Goal: Task Accomplishment & Management: Complete application form

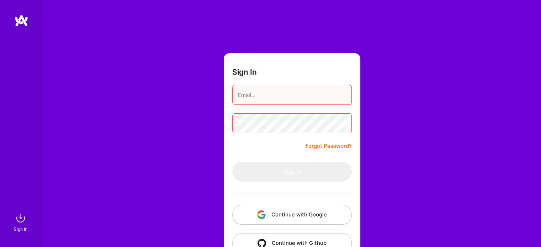
click at [267, 214] on button "Continue with Google" at bounding box center [292, 215] width 120 height 20
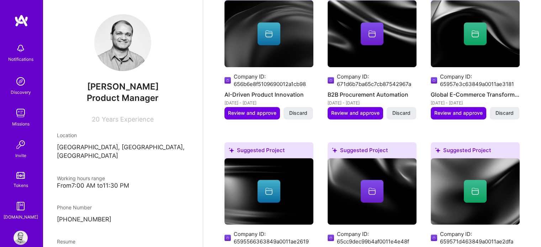
scroll to position [356, 0]
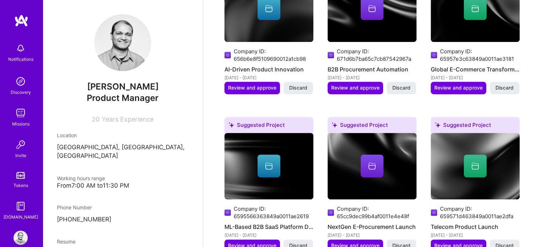
click at [14, 112] on img at bounding box center [21, 113] width 14 height 14
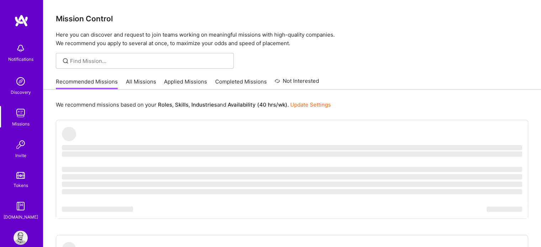
click at [139, 79] on link "All Missions" at bounding box center [141, 84] width 30 height 12
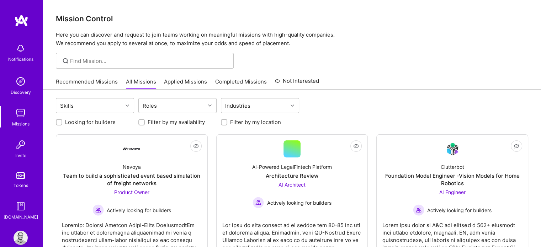
click at [60, 123] on input "Looking for builders" at bounding box center [59, 122] width 5 height 5
checkbox input "true"
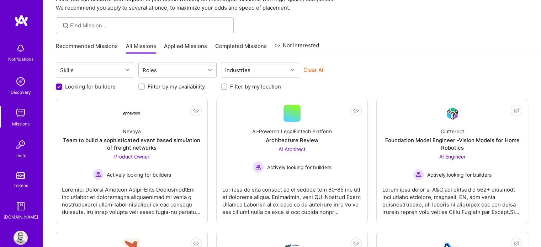
scroll to position [107, 0]
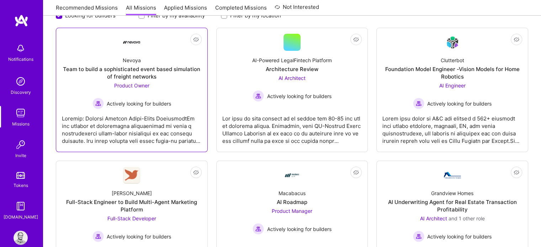
click at [127, 75] on div "Team to build a sophisticated event based simulation of freight networks" at bounding box center [132, 72] width 140 height 15
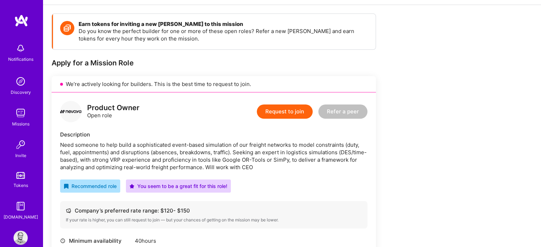
scroll to position [107, 0]
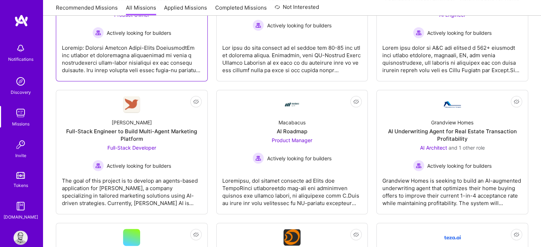
scroll to position [178, 0]
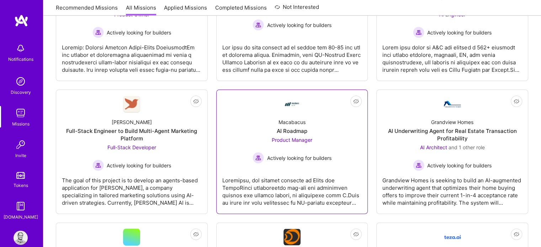
click at [282, 139] on span "Product Manager" at bounding box center [292, 140] width 41 height 6
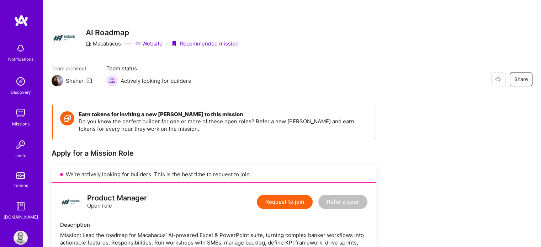
click at [145, 44] on link "Website" at bounding box center [148, 43] width 27 height 7
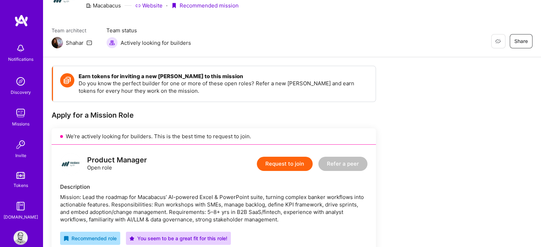
scroll to position [107, 0]
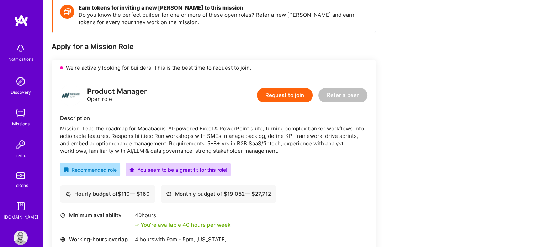
drag, startPoint x: 139, startPoint y: 193, endPoint x: 143, endPoint y: 193, distance: 4.3
click at [143, 193] on div "Hourly budget of $ 110 — $ 160" at bounding box center [107, 193] width 84 height 7
drag, startPoint x: 256, startPoint y: 193, endPoint x: 275, endPoint y: 193, distance: 18.9
click at [275, 193] on div "Monthly budget of $ 19,052 — $ 27,712" at bounding box center [219, 194] width 116 height 18
click at [334, 194] on div "Hourly budget of $ 110 — $ 160 Monthly budget of $ 19,052 — $ 27,712" at bounding box center [213, 194] width 307 height 18
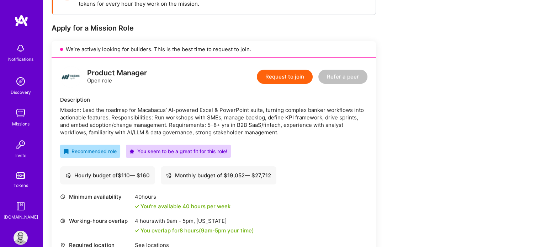
scroll to position [142, 0]
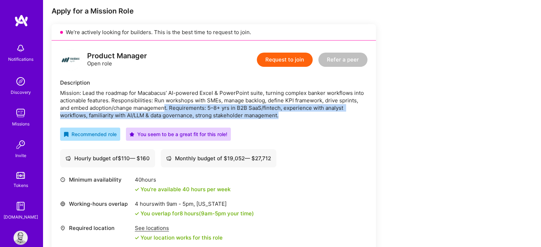
drag, startPoint x: 286, startPoint y: 117, endPoint x: 165, endPoint y: 105, distance: 121.2
click at [165, 105] on div "Mission: Lead the roadmap for Macabacus’ AI-powered Excel & PowerPoint suite, t…" at bounding box center [213, 104] width 307 height 30
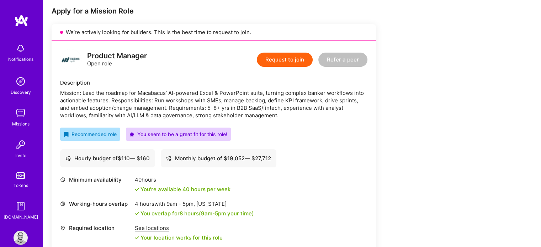
click at [151, 99] on div "Mission: Lead the roadmap for Macabacus’ AI-powered Excel & PowerPoint suite, t…" at bounding box center [213, 104] width 307 height 30
drag, startPoint x: 228, startPoint y: 102, endPoint x: 262, endPoint y: 102, distance: 34.2
click at [262, 102] on div "Mission: Lead the roadmap for Macabacus’ AI-powered Excel & PowerPoint suite, t…" at bounding box center [213, 104] width 307 height 30
drag, startPoint x: 266, startPoint y: 101, endPoint x: 292, endPoint y: 101, distance: 26.0
click at [292, 101] on div "Mission: Lead the roadmap for Macabacus’ AI-powered Excel & PowerPoint suite, t…" at bounding box center [213, 104] width 307 height 30
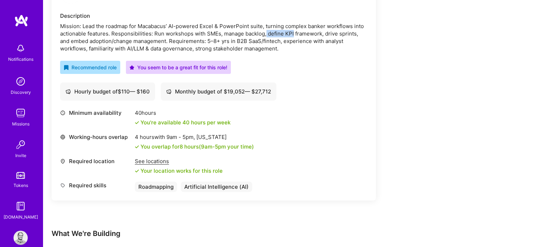
scroll to position [213, 0]
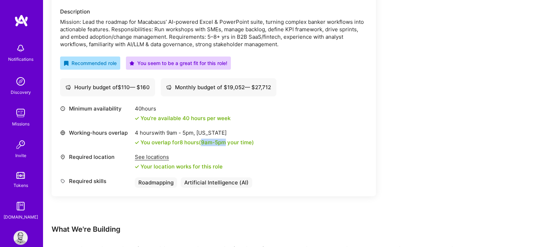
drag, startPoint x: 202, startPoint y: 140, endPoint x: 228, endPoint y: 142, distance: 26.4
click at [228, 142] on div "You overlap for 8 hours ( 9am - 5pm your time)" at bounding box center [196, 142] width 113 height 7
click at [341, 166] on div "Required location See locations Your location works for this role" at bounding box center [213, 161] width 307 height 17
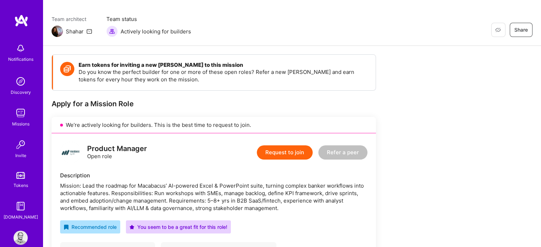
scroll to position [0, 0]
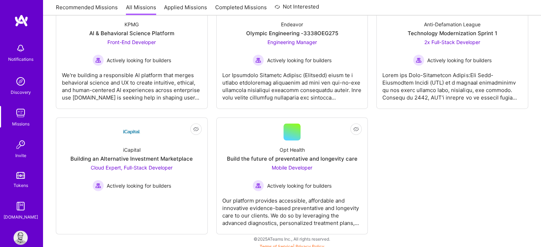
scroll to position [1047, 0]
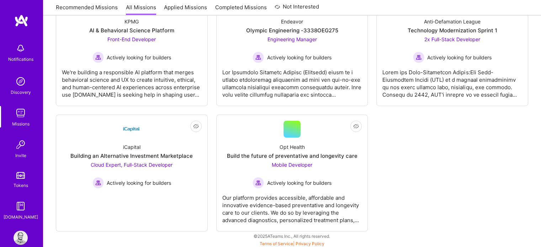
click at [14, 234] on img at bounding box center [21, 238] width 14 height 14
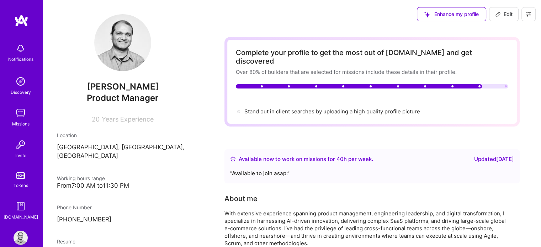
click at [498, 11] on span "Edit" at bounding box center [503, 14] width 17 height 7
select select "US"
select select "Right Now"
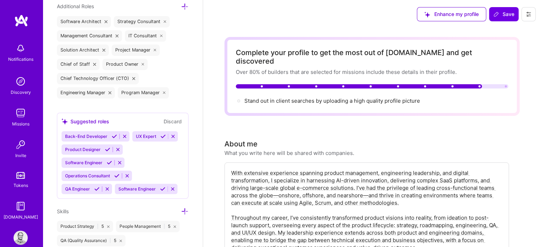
scroll to position [541, 0]
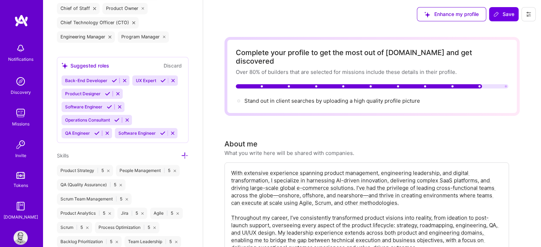
click at [156, 103] on div "Back-End Developer UX Expert Product Designer Software Engineer Operations Cons…" at bounding box center [123, 106] width 122 height 63
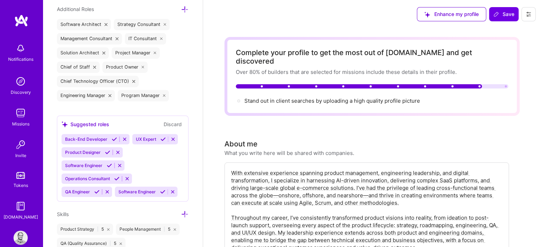
scroll to position [470, 0]
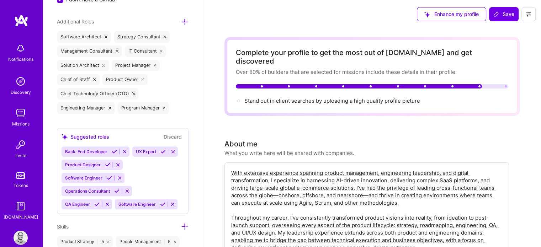
click at [181, 21] on icon at bounding box center [184, 21] width 7 height 7
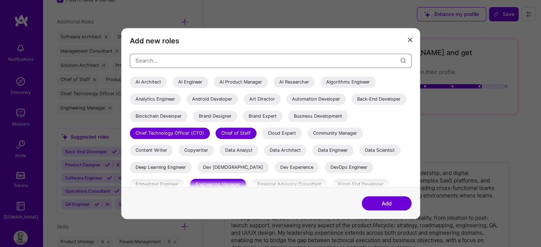
click at [168, 59] on input "modal" at bounding box center [268, 61] width 265 height 18
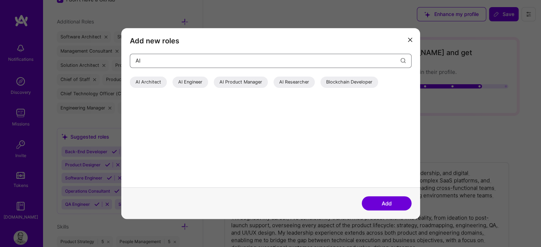
type input "AI"
click at [235, 84] on div "AI Product Manager" at bounding box center [241, 81] width 54 height 11
click at [386, 205] on button "Add" at bounding box center [387, 203] width 50 height 14
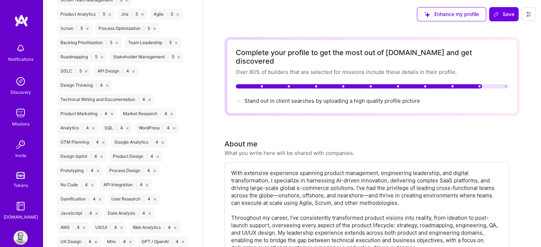
scroll to position [790, 0]
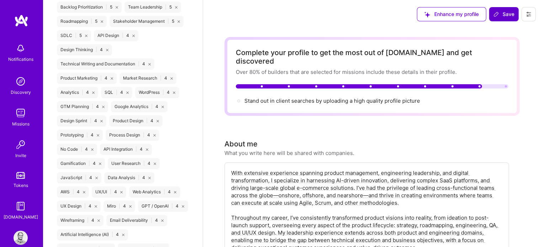
click at [500, 11] on span "Save" at bounding box center [503, 14] width 21 height 7
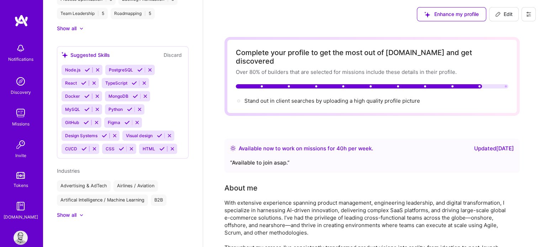
scroll to position [504, 0]
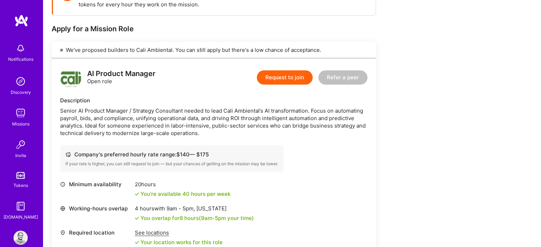
scroll to position [128, 0]
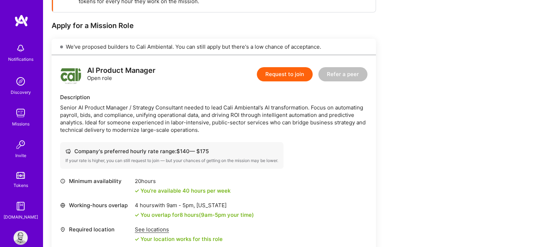
click at [282, 75] on button "Request to join" at bounding box center [285, 74] width 56 height 14
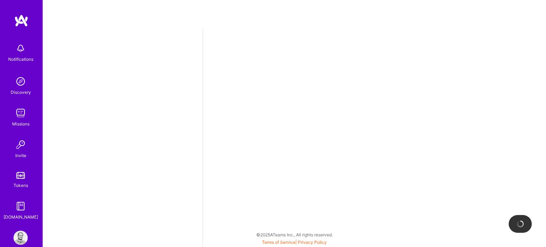
select select "US"
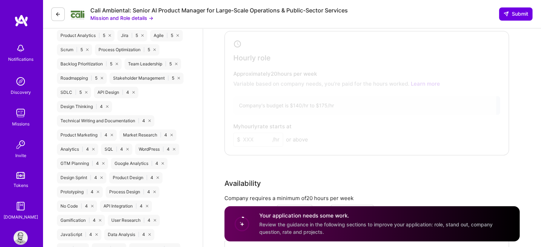
scroll to position [427, 0]
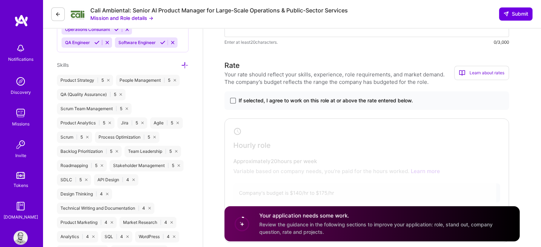
click at [231, 102] on span at bounding box center [233, 101] width 6 height 6
click at [0, 0] on input "If selected, I agree to work on this role at or above the rate entered below." at bounding box center [0, 0] width 0 height 0
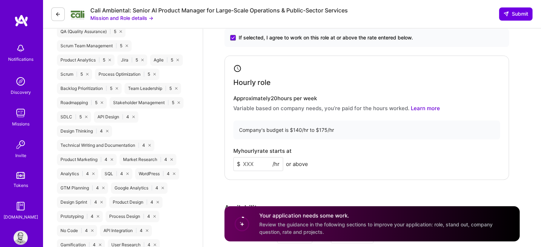
scroll to position [533, 0]
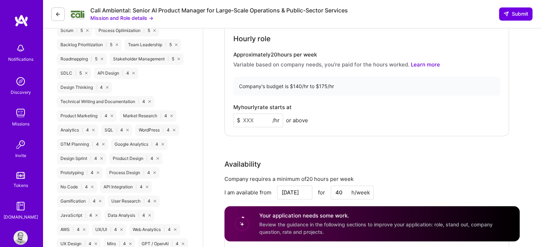
click at [252, 118] on input at bounding box center [258, 120] width 50 height 14
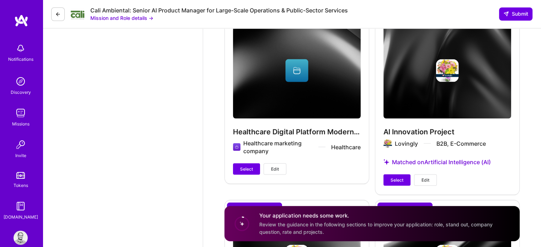
scroll to position [1494, 0]
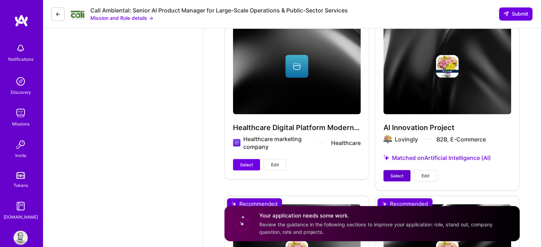
type input "175"
click at [395, 176] on span "Select" at bounding box center [397, 176] width 13 height 6
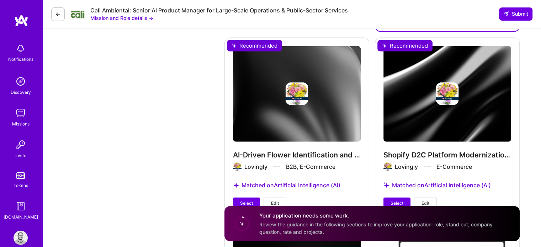
scroll to position [1672, 0]
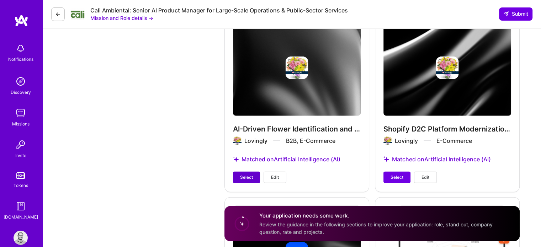
click at [240, 174] on span "Select" at bounding box center [246, 177] width 13 height 6
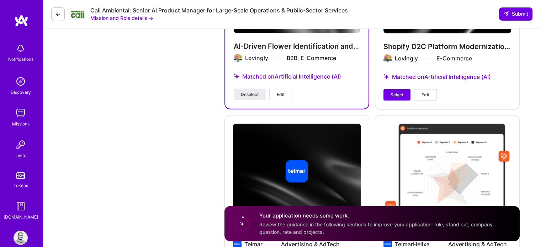
scroll to position [1709, 0]
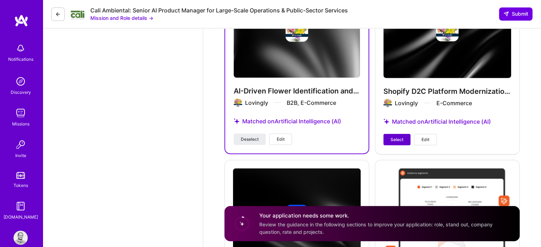
click at [390, 142] on button "Select" at bounding box center [396, 139] width 27 height 11
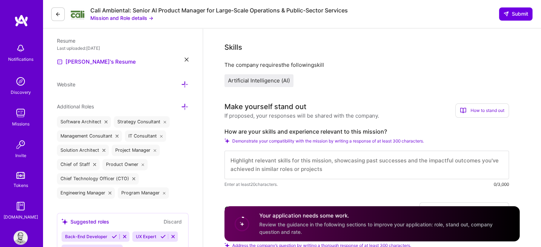
scroll to position [0, 0]
click at [55, 15] on icon at bounding box center [58, 14] width 6 height 6
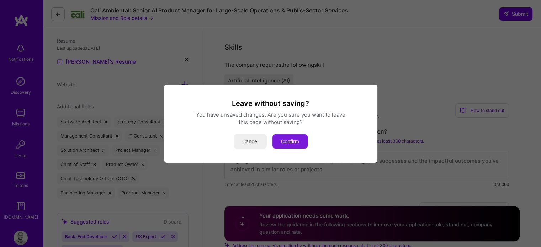
click at [286, 139] on button "Confirm" at bounding box center [289, 141] width 35 height 14
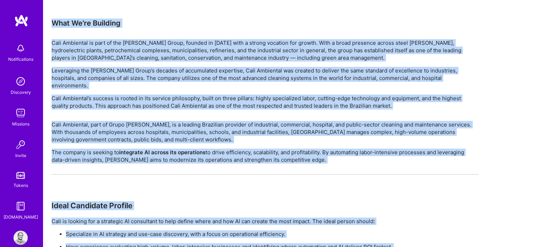
scroll to position [483, 0]
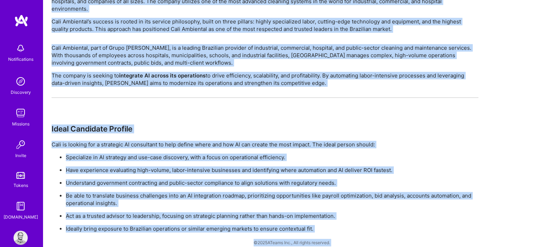
drag, startPoint x: 48, startPoint y: 22, endPoint x: 234, endPoint y: 264, distance: 305.4
copy div "Restore Not Interested Share Senior AI Product Manager for Large-Scale Operatio…"
click at [232, 93] on div "Cali Ambiental, part of Grupo Mosca, is a leading Brazilian provider of industr…" at bounding box center [265, 138] width 427 height 189
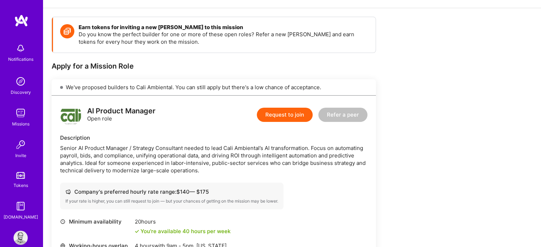
scroll to position [0, 0]
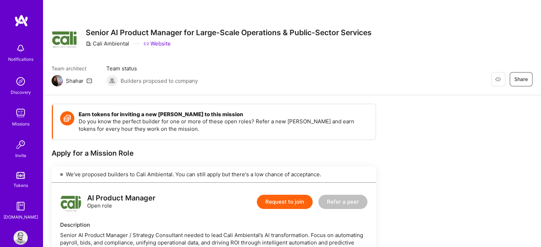
click at [268, 202] on button "Request to join" at bounding box center [285, 202] width 56 height 14
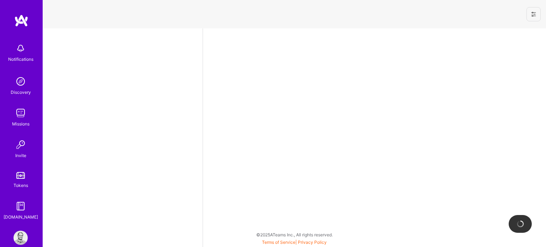
select select "US"
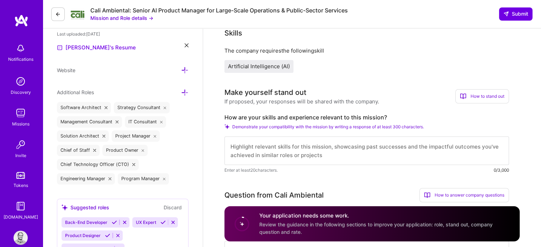
scroll to position [213, 0]
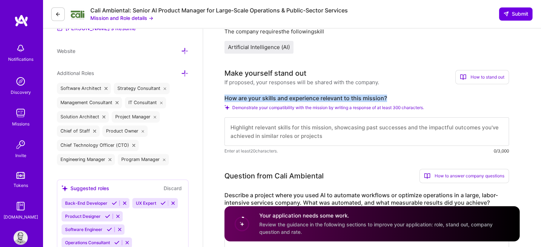
drag, startPoint x: 389, startPoint y: 97, endPoint x: 218, endPoint y: 91, distance: 170.5
copy label "How are your skills and experience relevant to this mission?"
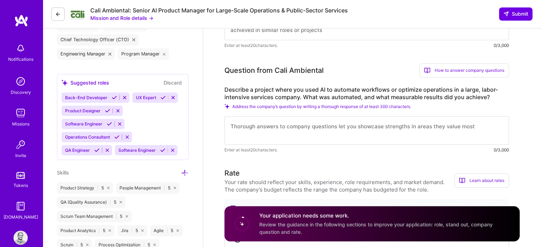
scroll to position [320, 0]
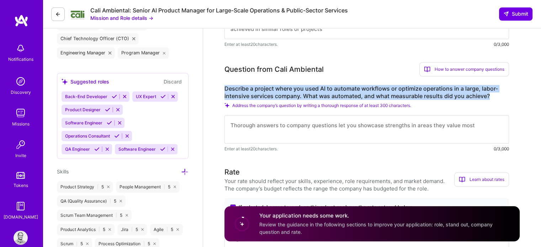
drag, startPoint x: 489, startPoint y: 96, endPoint x: 220, endPoint y: 87, distance: 269.4
copy label "Describe a project where you used AI to automate workflows or optimize operatio…"
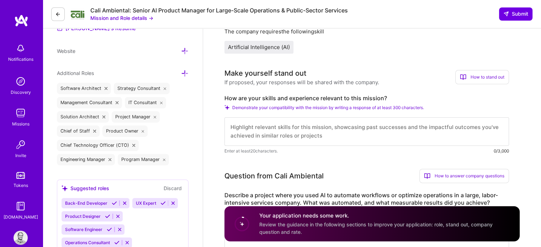
scroll to position [0, 0]
click at [254, 125] on textarea at bounding box center [366, 131] width 285 height 28
paste textarea "My expertise in AI-driven operational transformation positions me perfectly to …"
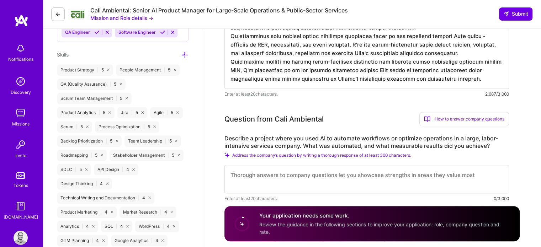
scroll to position [450, 0]
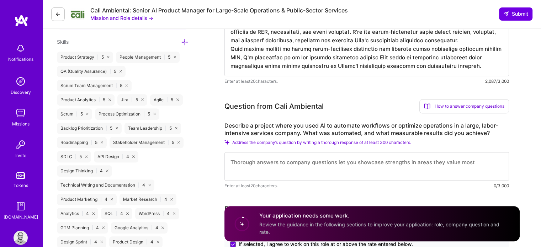
type textarea "My expertise in AI-driven operational transformation positions me perfectly to …"
click at [269, 166] on textarea at bounding box center [366, 166] width 285 height 28
click at [242, 166] on textarea at bounding box center [366, 166] width 285 height 28
paste textarea "At Lovingly, a floral services platform connecting thousands of florists with c…"
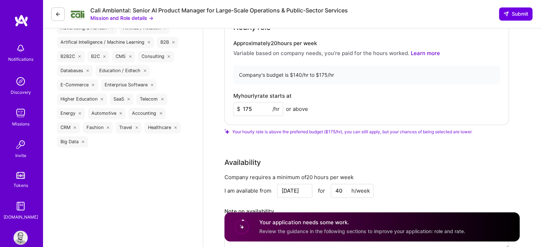
scroll to position [966, 0]
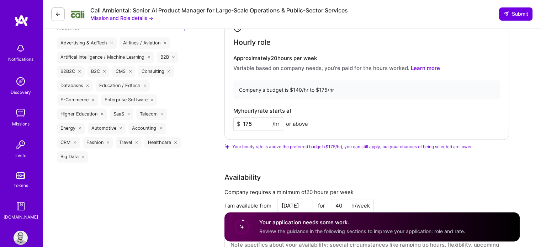
type textarea "At Lovingly, a floral services platform connecting thousands of florists with c…"
click at [254, 123] on input "175" at bounding box center [258, 124] width 50 height 14
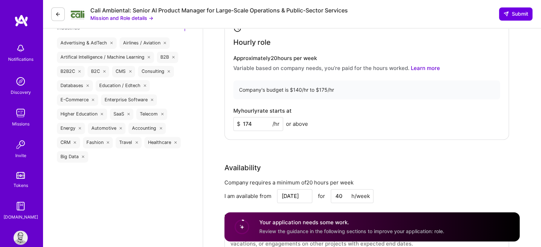
click at [277, 139] on div "Rate Your rate should reflect your skills, experience, role requirements, and m…" at bounding box center [371, 110] width 295 height 306
click at [257, 122] on input "174" at bounding box center [258, 124] width 50 height 14
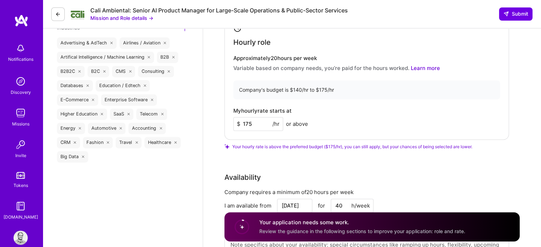
type input "175"
click at [251, 159] on div "Rate Your rate should reflect your skills, experience, role requirements, and m…" at bounding box center [371, 115] width 295 height 316
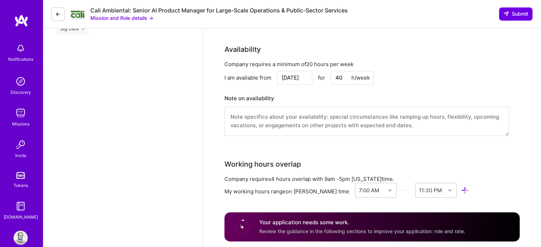
scroll to position [1108, 0]
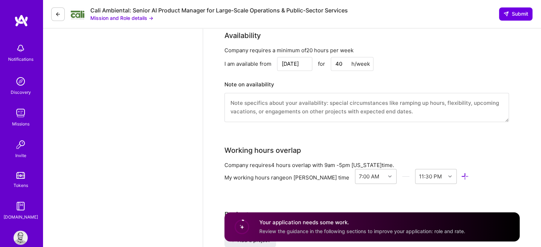
drag, startPoint x: 340, startPoint y: 66, endPoint x: 325, endPoint y: 66, distance: 15.3
click at [325, 66] on div "Aug 29 for 40 h/week" at bounding box center [325, 64] width 96 height 14
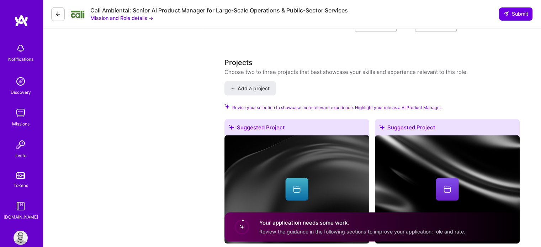
scroll to position [1286, 0]
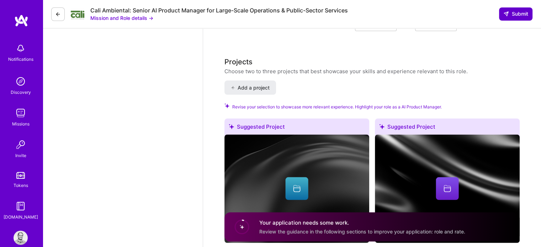
type input "20"
click at [515, 12] on span "Submit" at bounding box center [515, 13] width 25 height 7
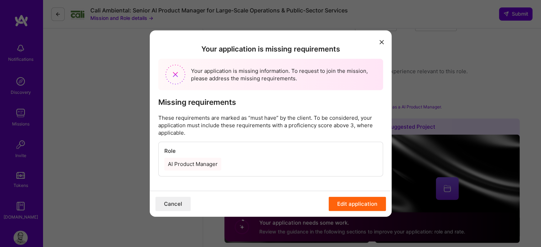
click at [175, 206] on button "Cancel" at bounding box center [172, 204] width 35 height 14
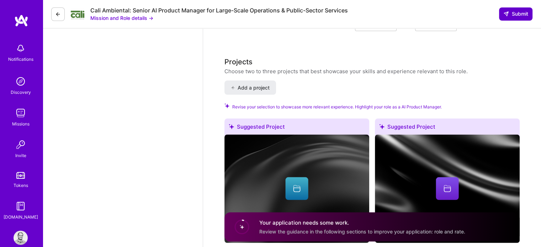
click at [515, 14] on span "Submit" at bounding box center [515, 13] width 25 height 7
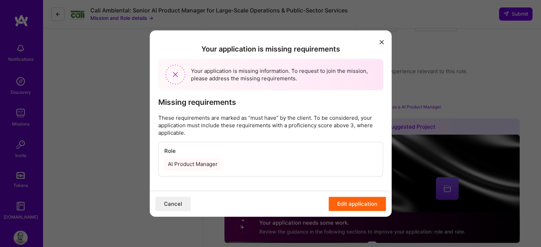
click at [173, 203] on button "Cancel" at bounding box center [172, 204] width 35 height 14
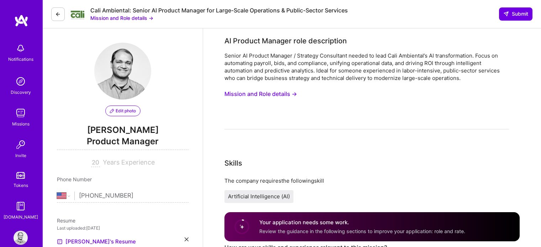
select select "US"
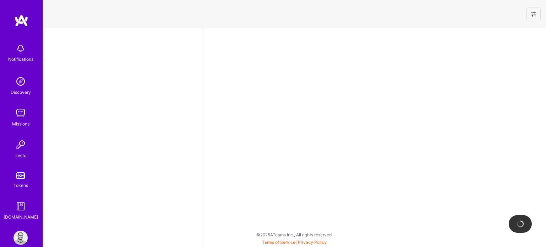
select select "US"
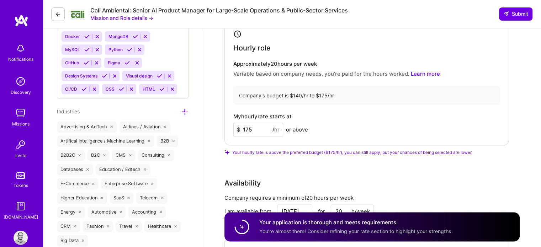
scroll to position [960, 0]
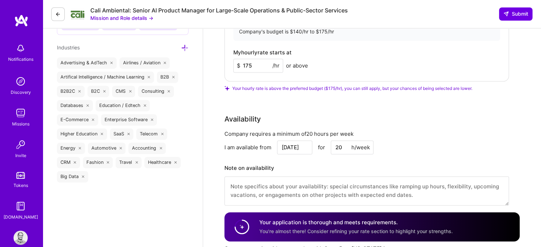
click at [259, 67] on input "175" at bounding box center [258, 66] width 50 height 14
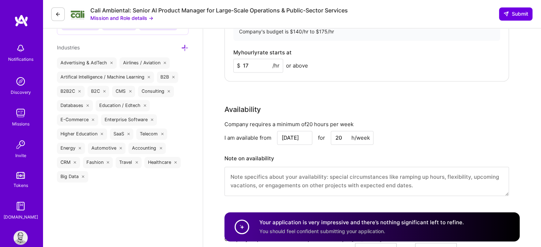
type input "175"
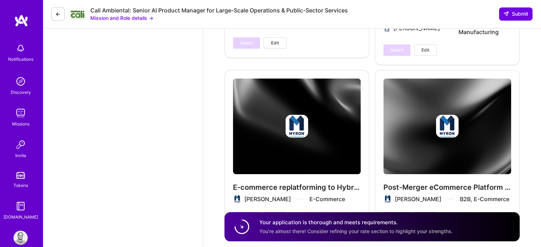
scroll to position [2715, 0]
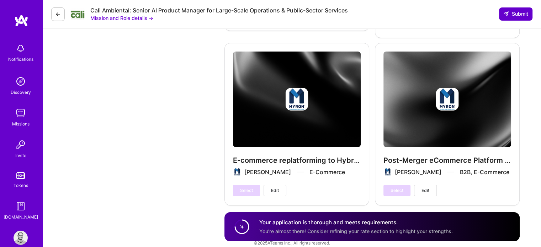
click at [510, 11] on span "Submit" at bounding box center [515, 13] width 25 height 7
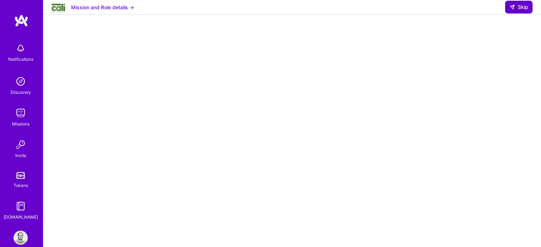
click at [516, 11] on span "Skip" at bounding box center [518, 7] width 19 height 7
select select "US"
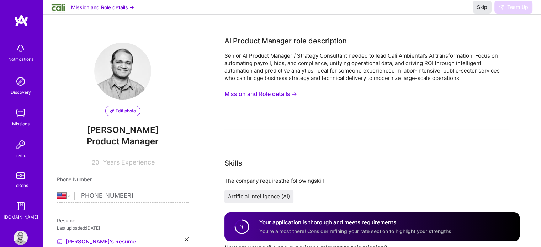
click at [477, 11] on span "Skip" at bounding box center [482, 7] width 10 height 7
click at [483, 11] on span "Skip" at bounding box center [482, 7] width 10 height 7
click at [9, 121] on link "Missions" at bounding box center [21, 117] width 44 height 22
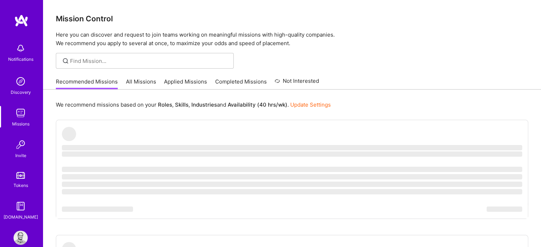
click at [140, 81] on link "All Missions" at bounding box center [141, 84] width 30 height 12
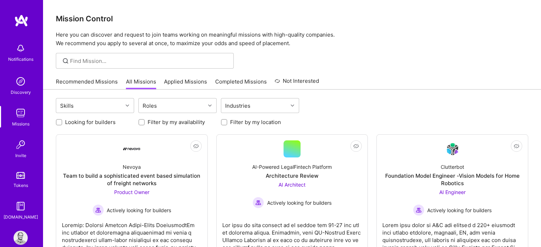
click at [57, 122] on input "Looking for builders" at bounding box center [59, 122] width 5 height 5
checkbox input "true"
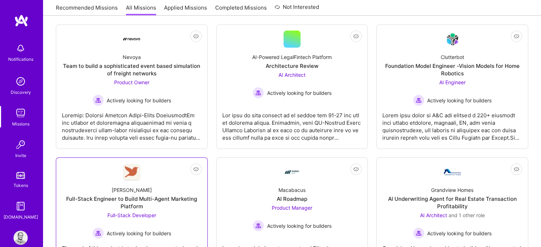
scroll to position [107, 0]
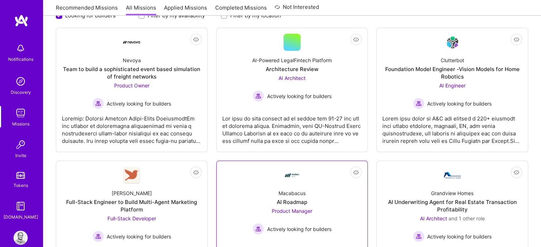
click at [282, 195] on div "Macabacus" at bounding box center [291, 193] width 27 height 7
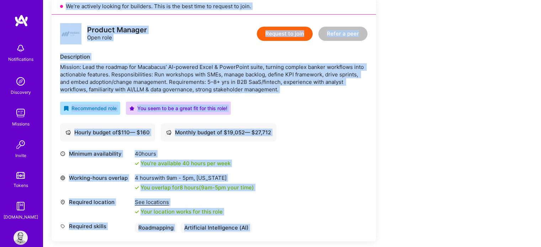
scroll to position [347, 0]
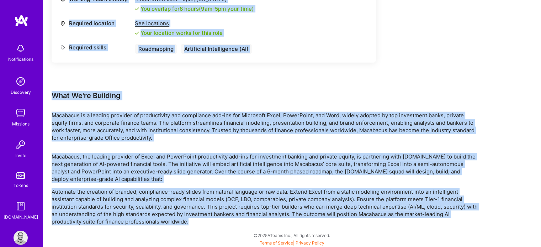
drag, startPoint x: 53, startPoint y: 21, endPoint x: 196, endPoint y: 218, distance: 243.0
copy div "Restore Not Interested Share AI Roadmap Macabacus Website · Recommended mission…"
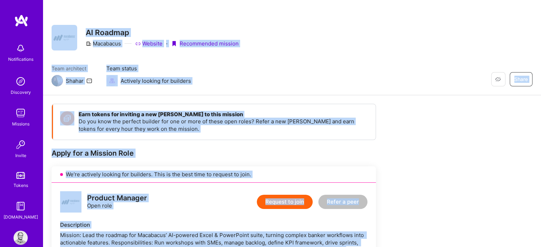
drag, startPoint x: 193, startPoint y: 225, endPoint x: 58, endPoint y: -21, distance: 281.4
copy div "Restore Not Interested Share AI Roadmap Macabacus Website · Recommended mission…"
click at [387, 79] on div "Restore Not Interested Share" at bounding box center [452, 79] width 160 height 14
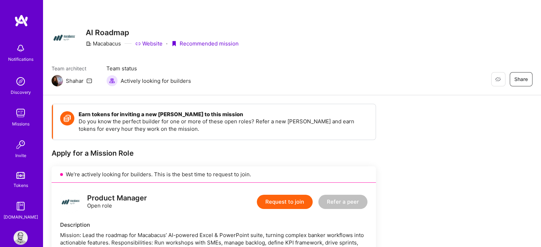
click at [283, 203] on button "Request to join" at bounding box center [285, 202] width 56 height 14
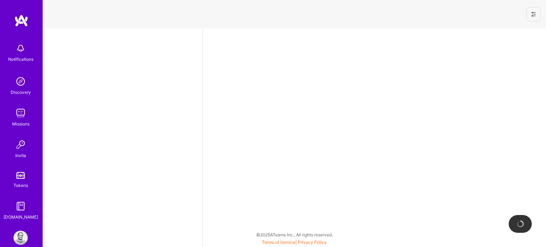
select select "US"
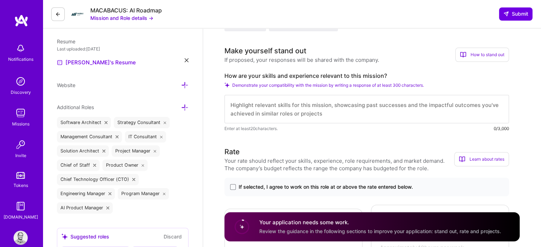
scroll to position [178, 0]
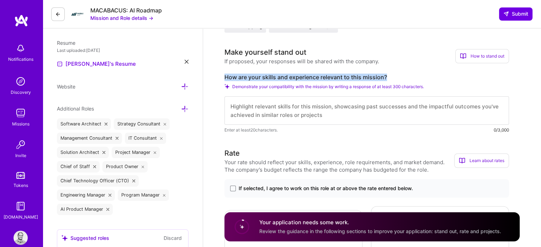
drag, startPoint x: 391, startPoint y: 75, endPoint x: 219, endPoint y: 75, distance: 171.1
copy label "How are your skills and experience relevant to this mission?"
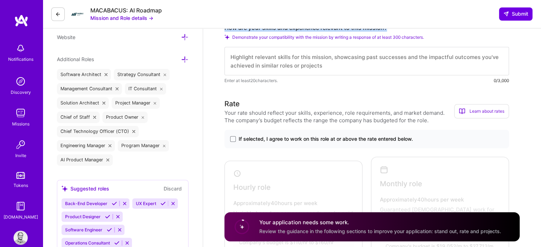
scroll to position [249, 0]
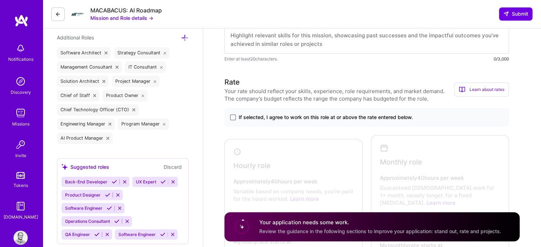
click at [231, 118] on span at bounding box center [233, 118] width 6 height 6
click at [0, 0] on input "If selected, I agree to work on this role at or above the rate entered below." at bounding box center [0, 0] width 0 height 0
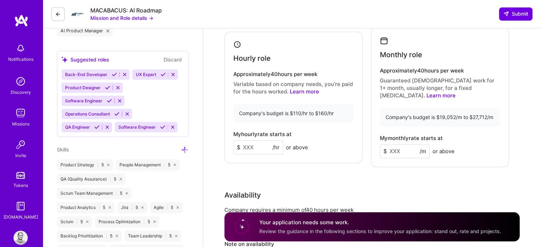
scroll to position [356, 0]
click at [254, 146] on input at bounding box center [258, 148] width 50 height 14
click at [300, 90] on link "Learn more" at bounding box center [304, 92] width 29 height 7
click at [456, 93] on link "Learn more" at bounding box center [440, 96] width 29 height 7
click at [262, 141] on input at bounding box center [258, 148] width 50 height 14
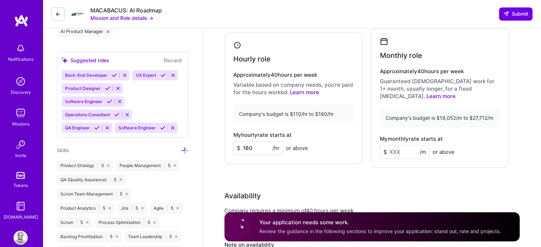
type input "160"
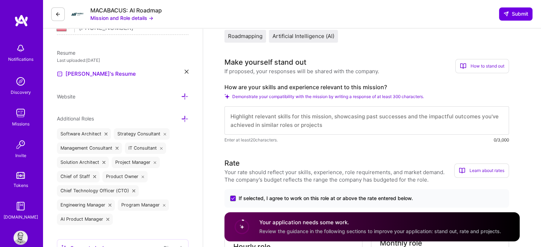
scroll to position [142, 0]
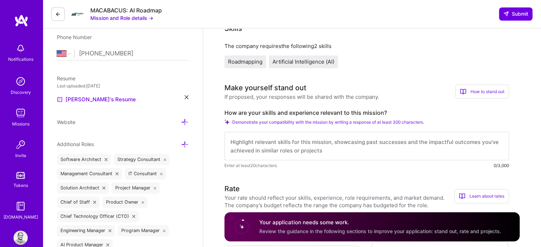
click at [228, 140] on textarea at bounding box center [366, 146] width 285 height 28
paste textarea "My 8+ years of B2B SaaS and fintech product leadership directly aligns with Mac…"
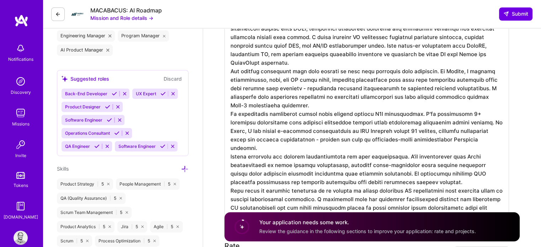
scroll to position [336, 0]
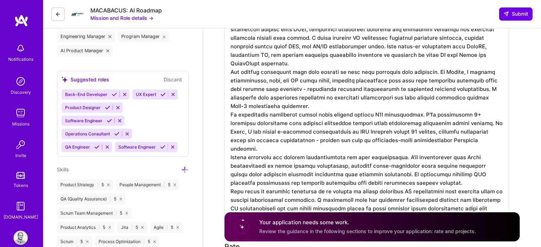
drag, startPoint x: 436, startPoint y: 63, endPoint x: 229, endPoint y: 59, distance: 207.4
click at [229, 59] on textarea at bounding box center [366, 71] width 285 height 293
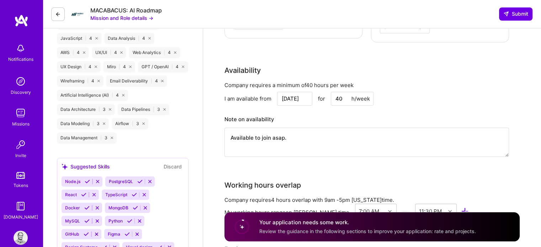
scroll to position [728, 0]
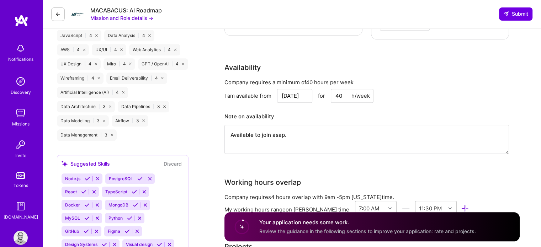
type textarea "My 8+ years of B2B SaaS and fintech product leadership directly aligns with Mac…"
drag, startPoint x: 341, startPoint y: 88, endPoint x: 329, endPoint y: 89, distance: 11.4
click at [329, 89] on div "Aug 29 for 40 h/week" at bounding box center [325, 96] width 96 height 14
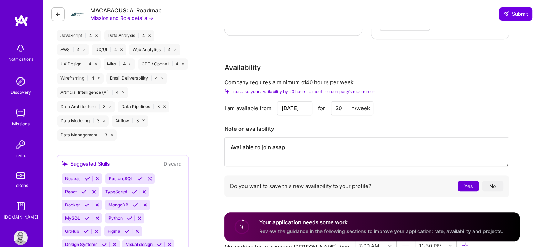
type input "20"
click at [432, 103] on div "I am available from Aug 29 for 20 h/week" at bounding box center [366, 108] width 285 height 14
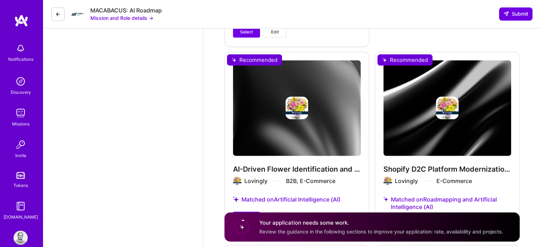
scroll to position [1795, 0]
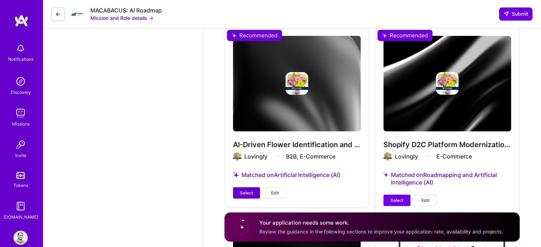
click at [238, 187] on button "Select" at bounding box center [246, 192] width 27 height 11
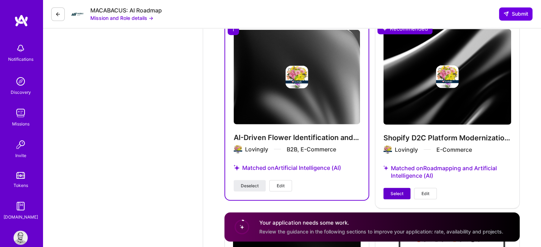
click at [389, 188] on button "Select" at bounding box center [396, 193] width 27 height 11
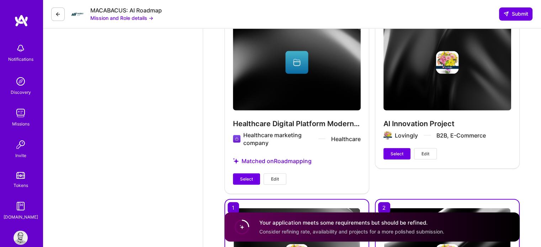
scroll to position [1622, 0]
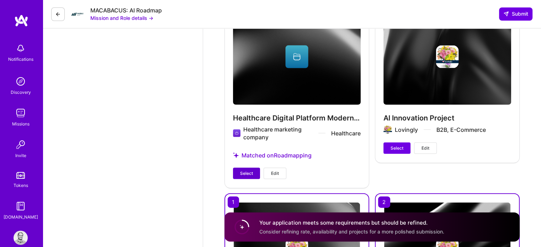
click at [244, 170] on span "Select" at bounding box center [246, 173] width 13 height 6
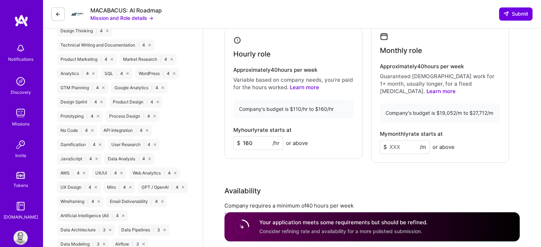
scroll to position [662, 0]
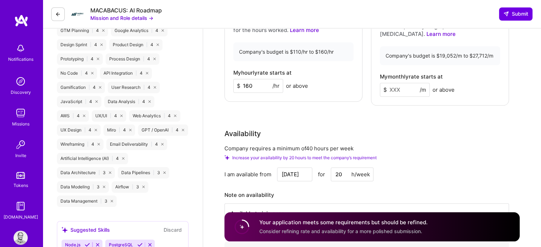
click at [249, 80] on input "160" at bounding box center [258, 86] width 50 height 14
type input "160"
click at [286, 114] on div "Rate Your rate should reflect your skills, experience, role requirements, and m…" at bounding box center [371, 87] width 295 height 359
click at [337, 168] on input "20" at bounding box center [352, 175] width 43 height 14
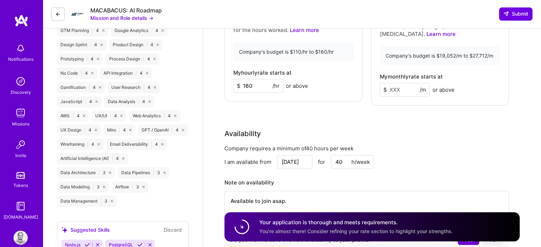
click at [339, 155] on input "40" at bounding box center [352, 162] width 43 height 14
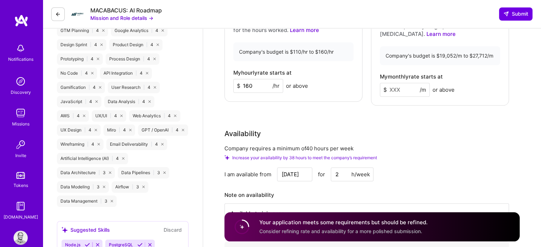
type input "20"
click at [437, 154] on div "Company requires a minimum of 40 hours per week Increase your availability by 2…" at bounding box center [366, 206] width 285 height 122
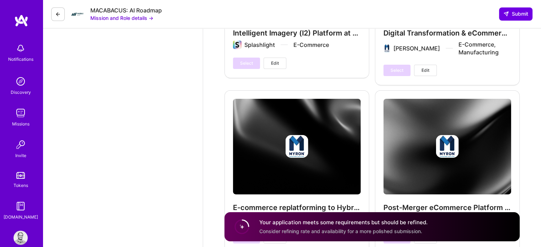
scroll to position [2460, 0]
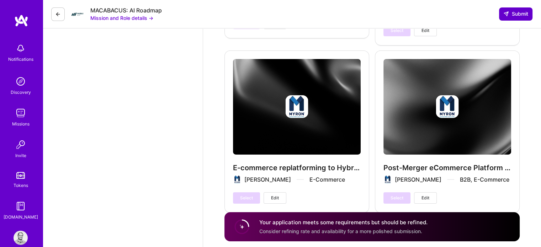
click at [513, 14] on span "Submit" at bounding box center [515, 13] width 25 height 7
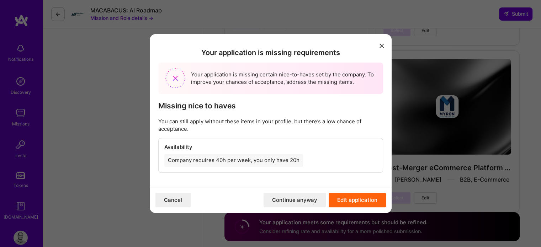
click at [283, 197] on button "Continue anyway" at bounding box center [295, 200] width 62 height 14
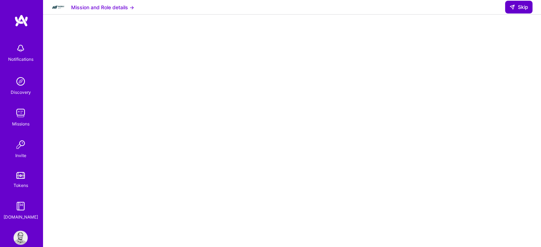
click at [520, 11] on span "Skip" at bounding box center [518, 7] width 19 height 7
select select "US"
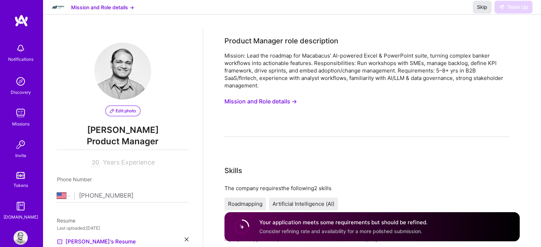
click at [477, 11] on span "Skip" at bounding box center [482, 7] width 10 height 7
click at [480, 11] on span "Skip" at bounding box center [482, 7] width 10 height 7
click at [18, 120] on div "Missions" at bounding box center [20, 123] width 17 height 7
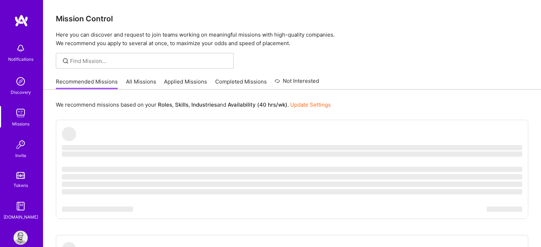
click at [130, 85] on link "All Missions" at bounding box center [141, 84] width 30 height 12
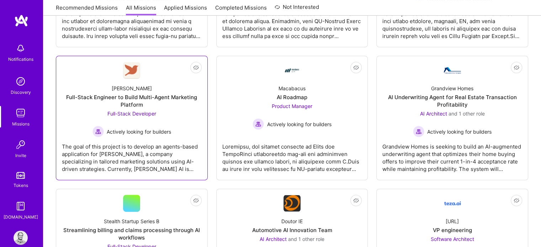
scroll to position [213, 0]
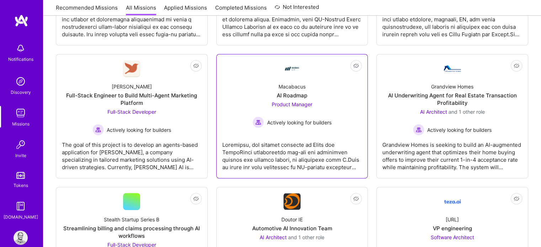
click at [285, 105] on span "Product Manager" at bounding box center [292, 104] width 41 height 6
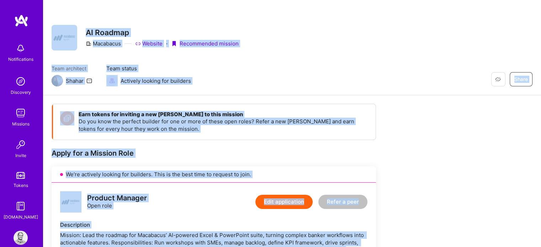
drag, startPoint x: 187, startPoint y: 224, endPoint x: 48, endPoint y: 25, distance: 242.2
copy div "Restore Not Interested Share AI Roadmap Macabacus Website · Recommended mission…"
click at [251, 74] on div "Team architect Shahar Team status Actively looking for builders Restore Not Int…" at bounding box center [292, 76] width 481 height 22
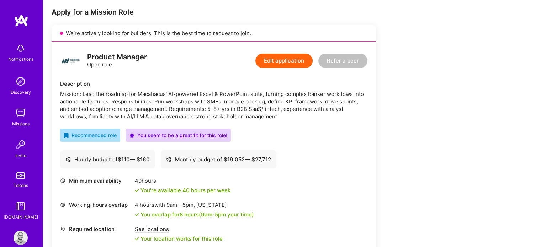
scroll to position [142, 0]
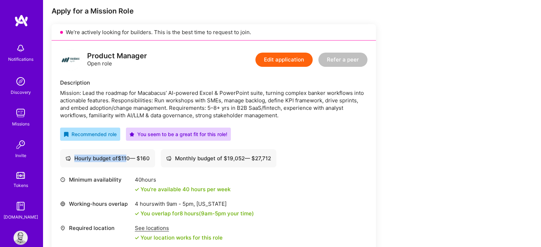
drag, startPoint x: 152, startPoint y: 157, endPoint x: 127, endPoint y: 155, distance: 25.3
click at [127, 155] on div "Hourly budget of $ 110 — $ 160" at bounding box center [107, 158] width 95 height 18
click at [154, 158] on div "Hourly budget of $ 110 — $ 160" at bounding box center [107, 158] width 95 height 18
click at [276, 162] on div "Monthly budget of $ 19,052 — $ 27,712" at bounding box center [219, 158] width 116 height 18
drag, startPoint x: 274, startPoint y: 158, endPoint x: 100, endPoint y: 155, distance: 173.9
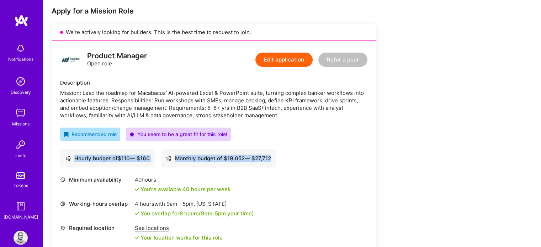
click at [100, 155] on div "Hourly budget of $ 110 — $ 160 Monthly budget of $ 19,052 — $ 27,712" at bounding box center [213, 158] width 307 height 18
copy div "Hourly budget of $ 110 — $ 160 Monthly budget of $ 19,052 — $ 27,712"
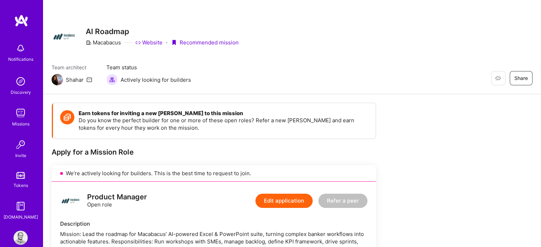
scroll to position [0, 0]
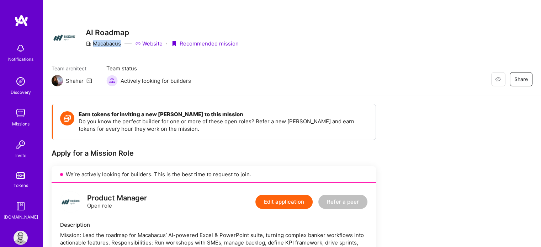
drag, startPoint x: 123, startPoint y: 44, endPoint x: 122, endPoint y: 49, distance: 4.3
click at [122, 49] on div "AI Roadmap Macabacus Website · Recommended mission" at bounding box center [162, 38] width 153 height 26
copy div "Macabacus"
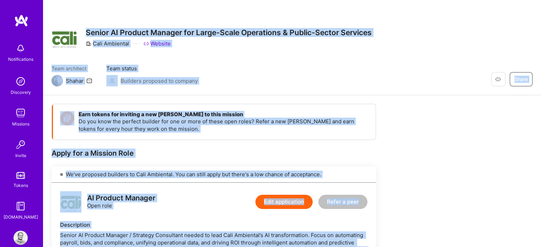
drag, startPoint x: 325, startPoint y: 223, endPoint x: 86, endPoint y: 16, distance: 315.7
copy div "Loremi DO Sitamet Consect adi Elits-Doeiu Temporinci & Utlabo-Etdolo Magnaali E…"
